Goal: Task Accomplishment & Management: Use online tool/utility

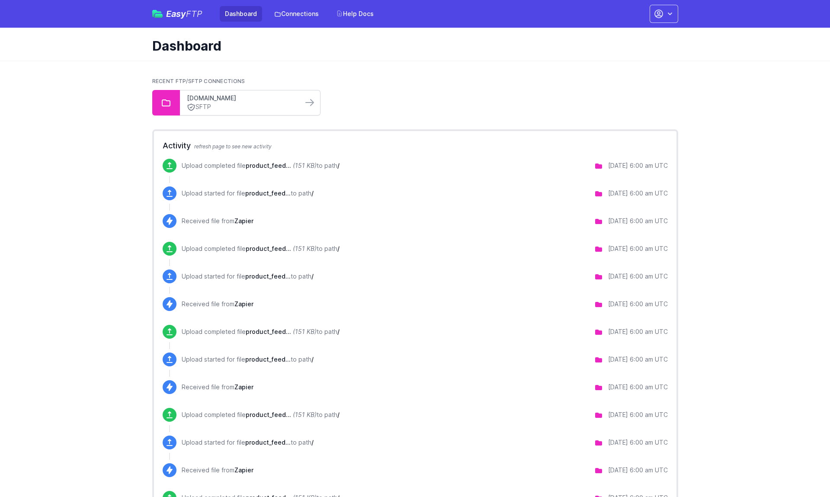
click at [205, 99] on link "[DOMAIN_NAME]" at bounding box center [241, 98] width 109 height 9
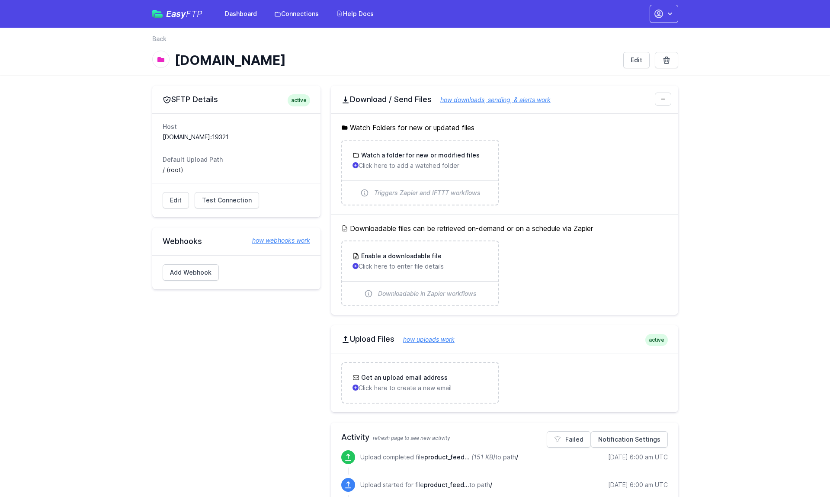
drag, startPoint x: 182, startPoint y: 172, endPoint x: 162, endPoint y: 172, distance: 20.7
click at [163, 172] on dd "/ (root)" at bounding box center [236, 170] width 147 height 9
copy dd "/ (root)"
